Goal: Navigation & Orientation: Locate item on page

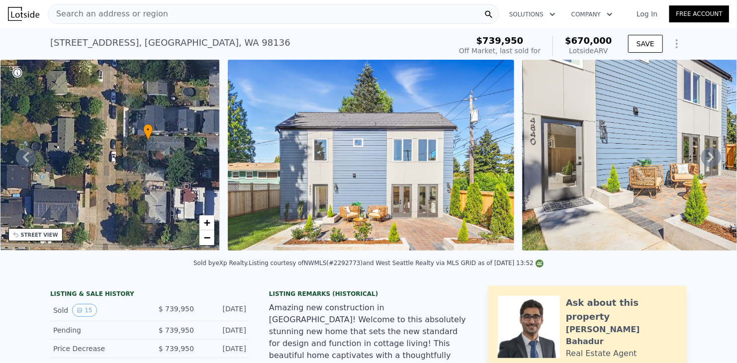
drag, startPoint x: 111, startPoint y: 164, endPoint x: 121, endPoint y: 163, distance: 10.1
click at [121, 163] on div "• + −" at bounding box center [110, 155] width 220 height 191
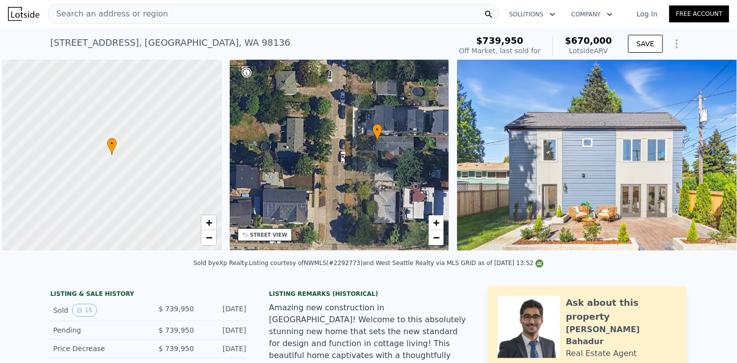
scroll to position [0, 4]
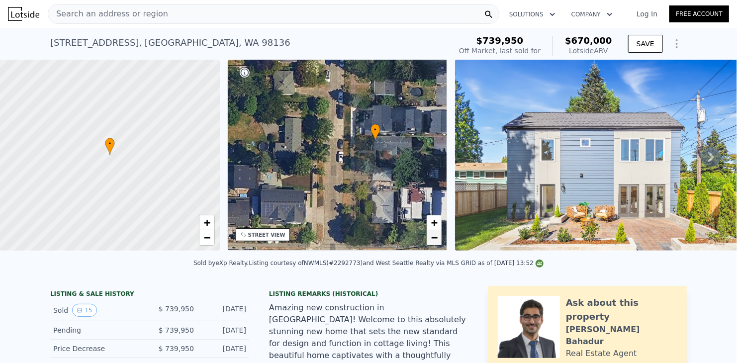
click at [439, 243] on link "−" at bounding box center [434, 237] width 15 height 15
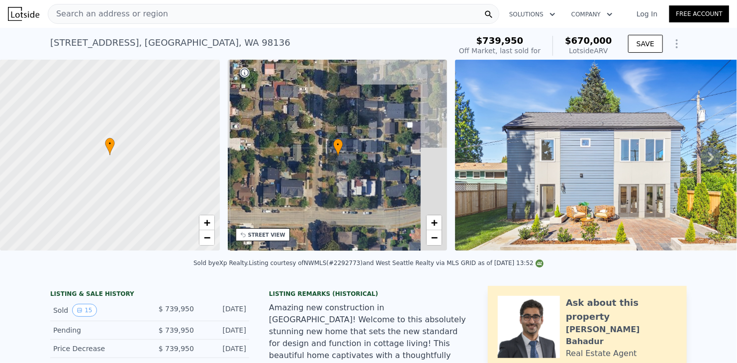
drag, startPoint x: 376, startPoint y: 183, endPoint x: 357, endPoint y: 192, distance: 20.5
click at [357, 192] on div "• + −" at bounding box center [338, 155] width 220 height 191
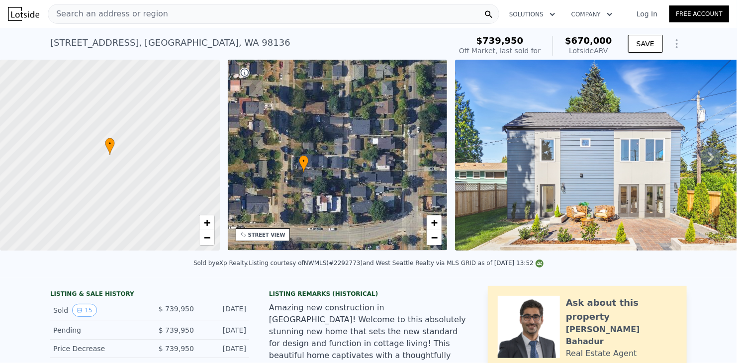
drag, startPoint x: 280, startPoint y: 84, endPoint x: 235, endPoint y: 91, distance: 45.9
click at [235, 91] on div "• + −" at bounding box center [338, 155] width 220 height 191
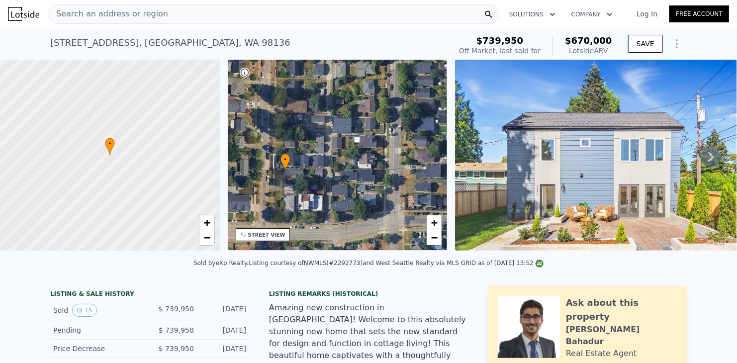
drag, startPoint x: 389, startPoint y: 112, endPoint x: 371, endPoint y: 111, distance: 18.5
click at [371, 111] on div "• + −" at bounding box center [338, 155] width 220 height 191
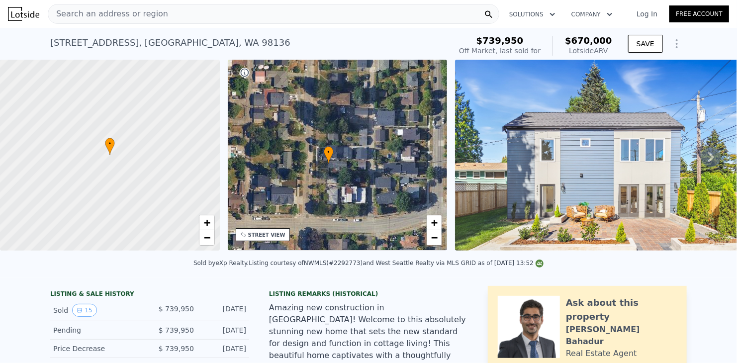
drag, startPoint x: 300, startPoint y: 113, endPoint x: 344, endPoint y: 105, distance: 43.9
click at [344, 105] on div "• + −" at bounding box center [338, 155] width 220 height 191
click at [436, 221] on span "+" at bounding box center [434, 222] width 6 height 12
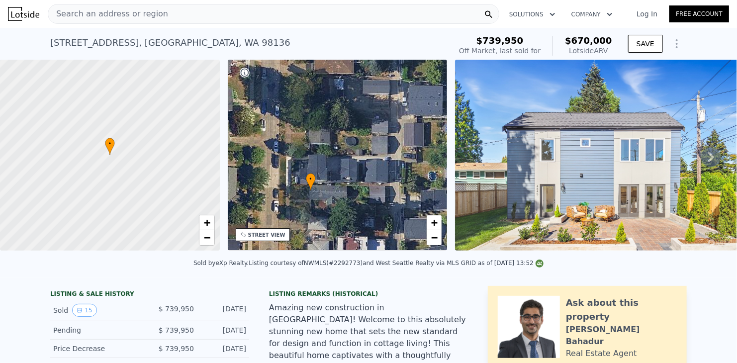
drag, startPoint x: 396, startPoint y: 101, endPoint x: 373, endPoint y: 140, distance: 45.0
click at [373, 140] on div "• + −" at bounding box center [338, 155] width 220 height 191
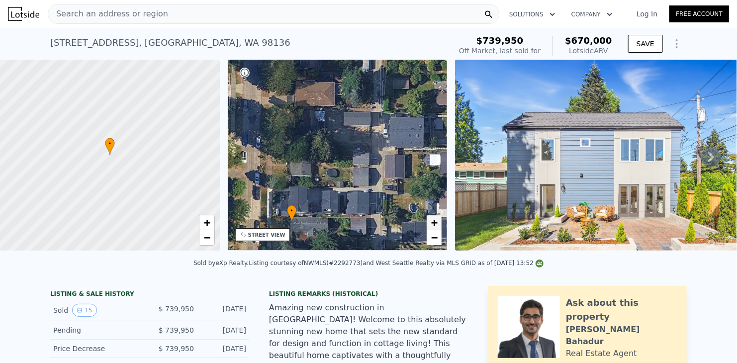
click at [437, 223] on span "+" at bounding box center [434, 222] width 6 height 12
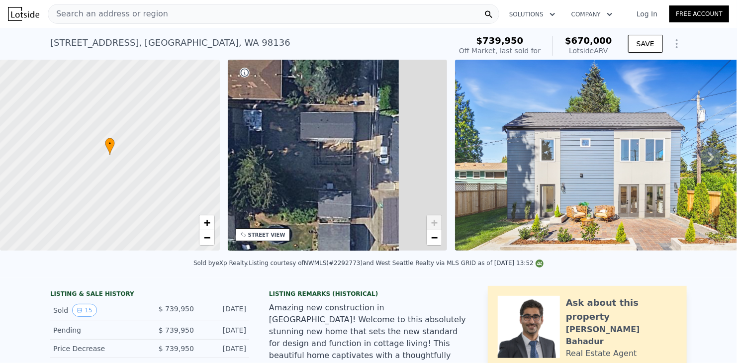
drag, startPoint x: 398, startPoint y: 115, endPoint x: 348, endPoint y: 158, distance: 65.9
click at [348, 158] on div "• + −" at bounding box center [338, 155] width 220 height 191
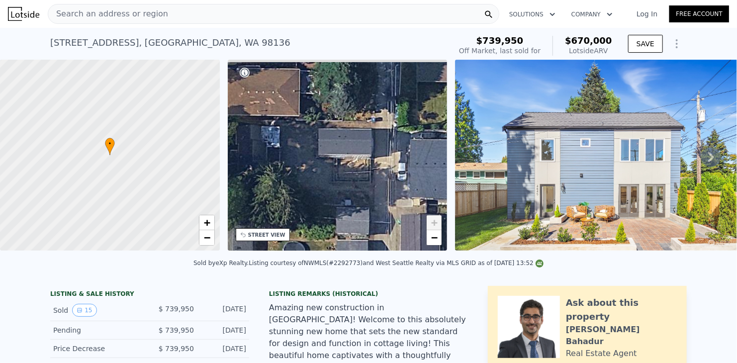
drag, startPoint x: 372, startPoint y: 131, endPoint x: 387, endPoint y: 145, distance: 20.4
click at [387, 145] on div "• + −" at bounding box center [338, 155] width 220 height 191
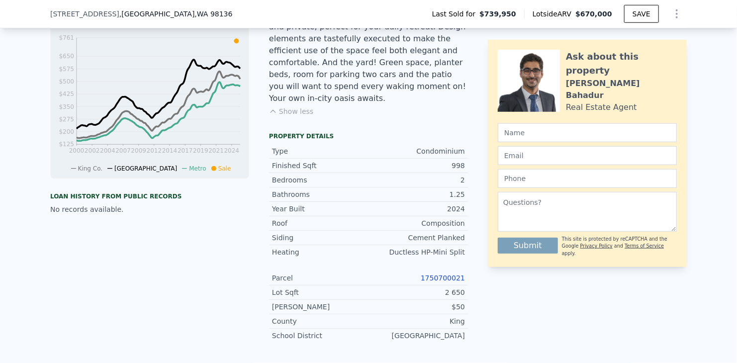
scroll to position [394, 0]
